Goal: Obtain resource: Obtain resource

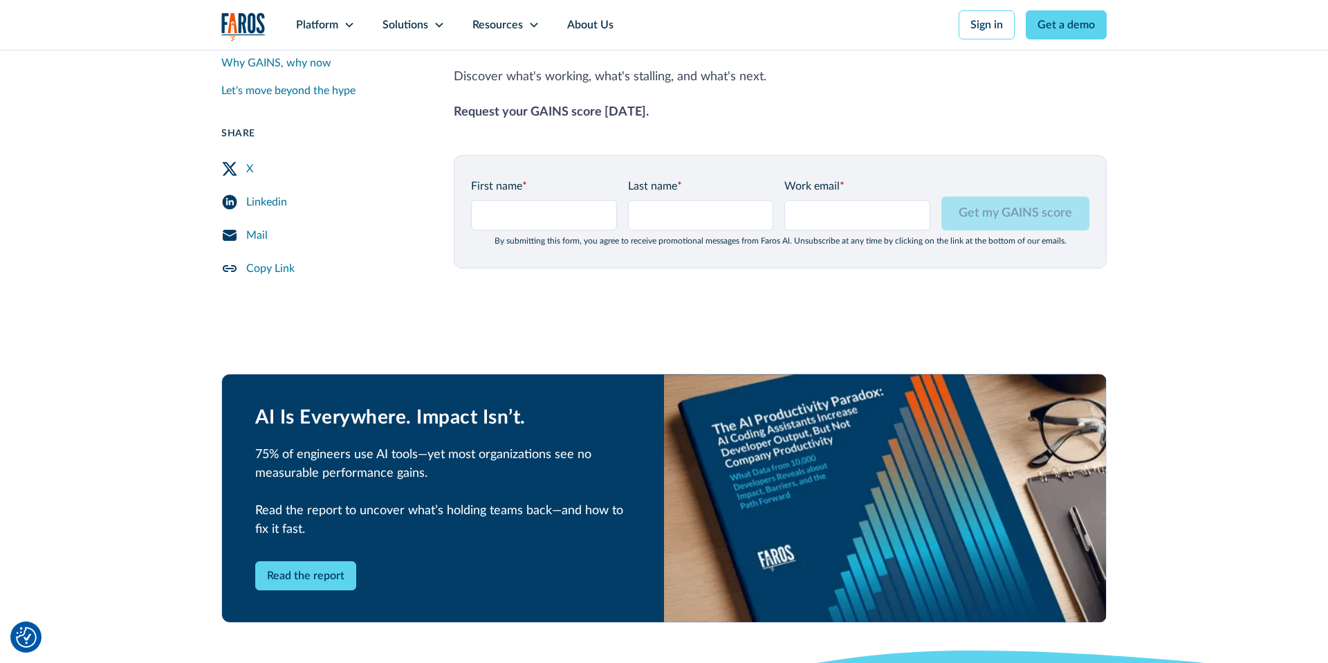
scroll to position [1738, 0]
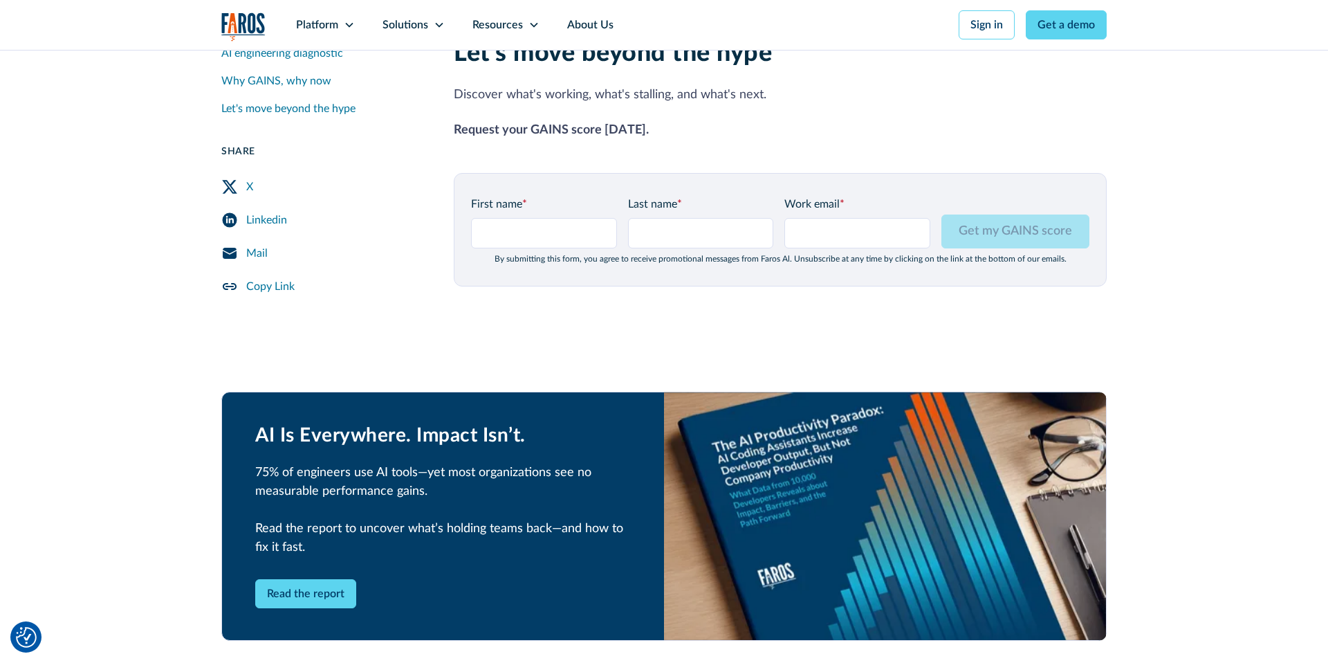
click at [645, 254] on div "By submitting this form, you agree to receive promotional messages from Faros A…" at bounding box center [780, 259] width 618 height 10
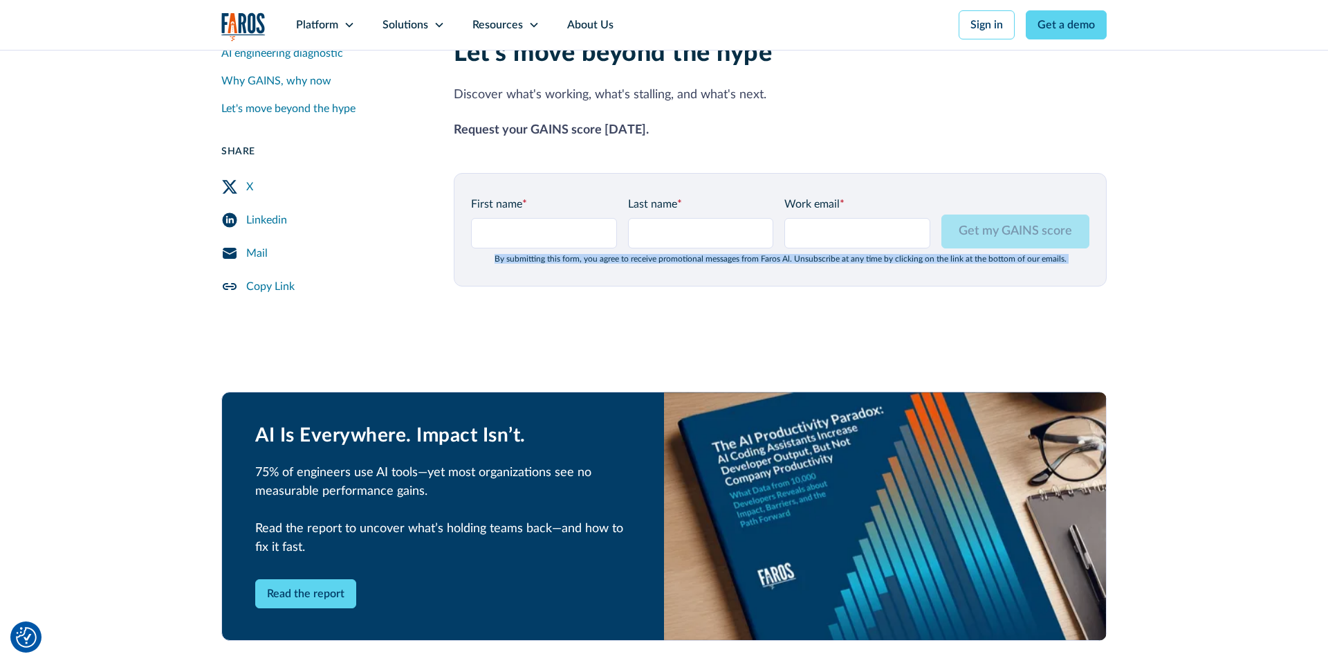
click at [645, 254] on div "By submitting this form, you agree to receive promotional messages from Faros A…" at bounding box center [780, 259] width 618 height 10
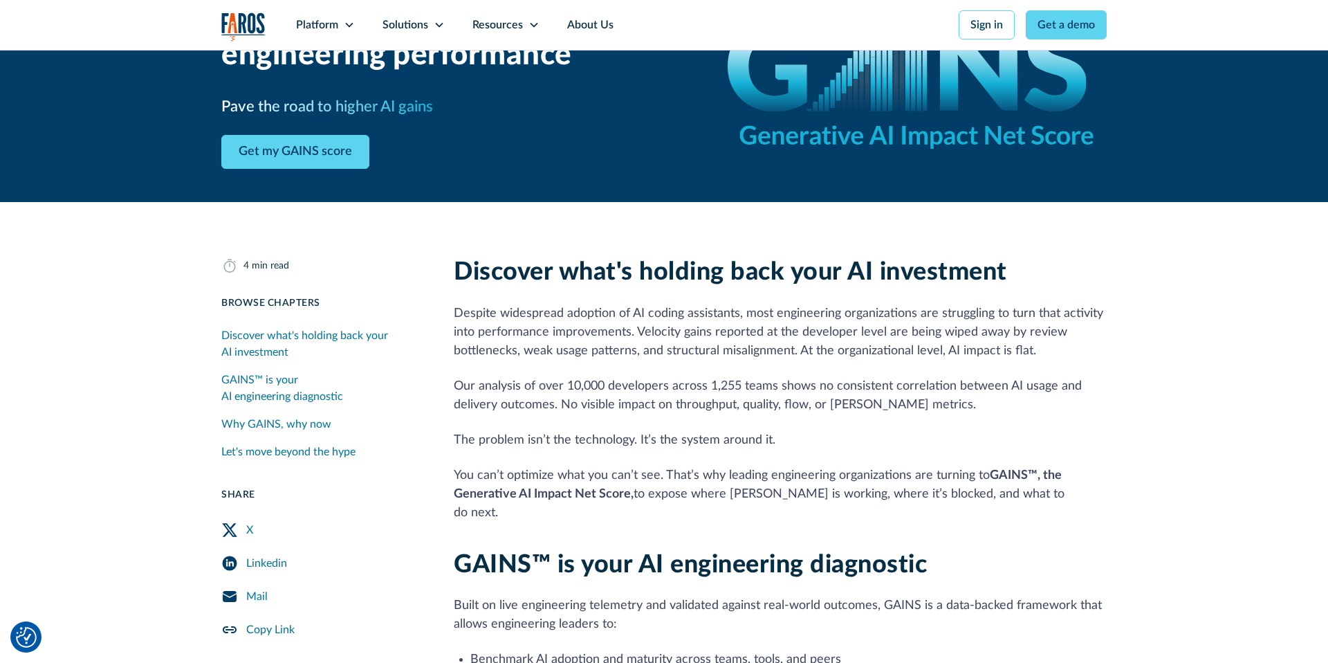
scroll to position [0, 0]
